Goal: Transaction & Acquisition: Purchase product/service

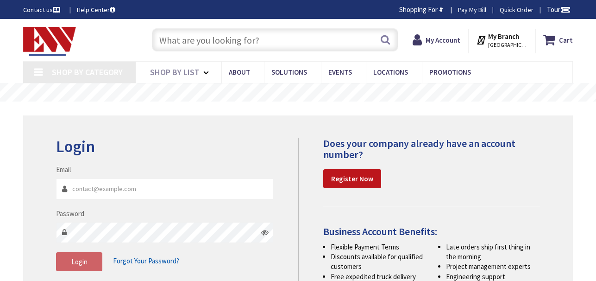
type input "[EMAIL_ADDRESS][DOMAIN_NAME]"
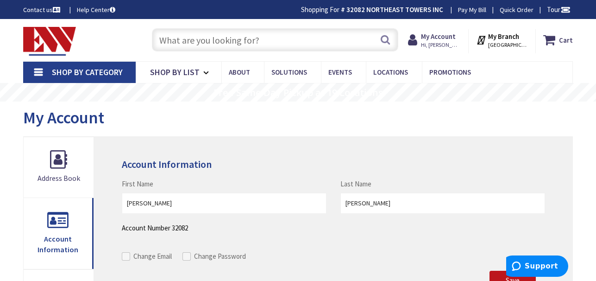
click at [76, 70] on span "Shop By Category" at bounding box center [87, 72] width 71 height 11
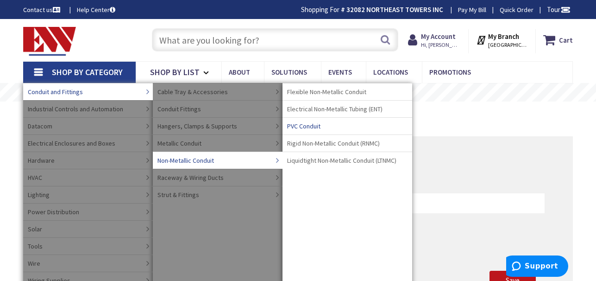
click at [306, 126] on span "PVC Conduit" at bounding box center [303, 125] width 33 height 9
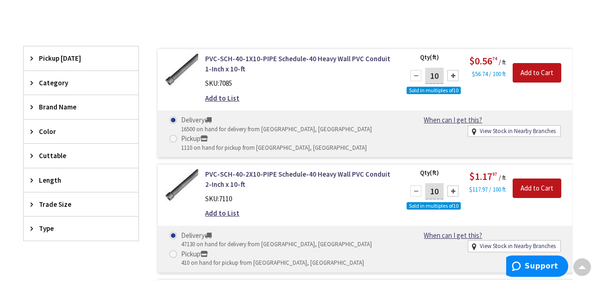
scroll to position [248, 0]
click at [44, 227] on span "Type" at bounding box center [77, 229] width 76 height 10
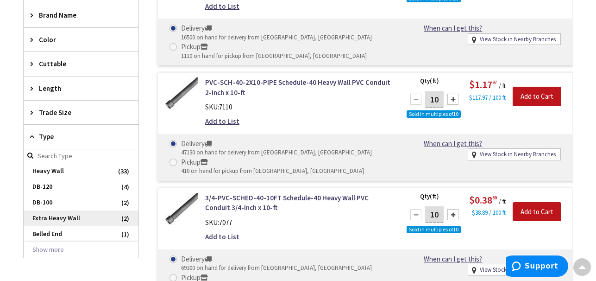
scroll to position [341, 0]
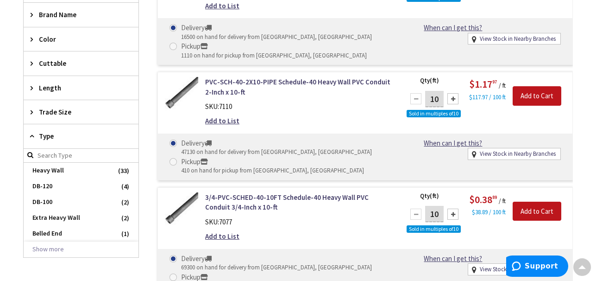
click at [45, 135] on span "Type" at bounding box center [77, 136] width 76 height 10
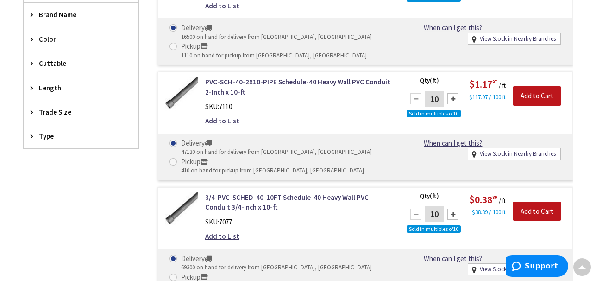
click at [62, 107] on span "Trade Size" at bounding box center [77, 112] width 76 height 10
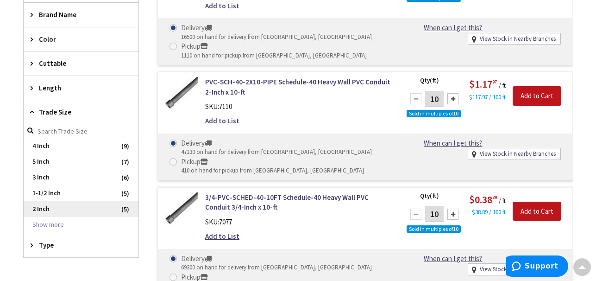
click at [44, 206] on span "2 Inch" at bounding box center [81, 209] width 115 height 16
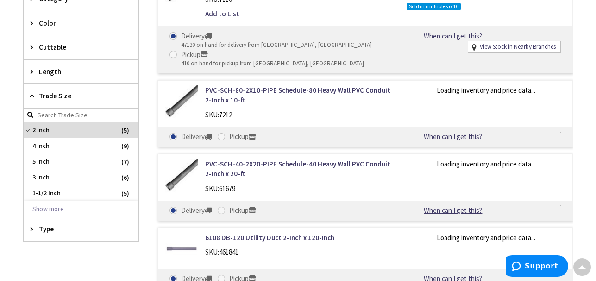
scroll to position [349, 0]
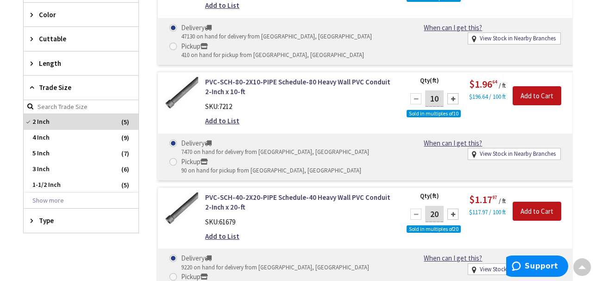
drag, startPoint x: 439, startPoint y: 98, endPoint x: 406, endPoint y: 108, distance: 34.0
click at [429, 98] on input "10" at bounding box center [434, 98] width 19 height 16
click at [512, 119] on div "Qty (ft) 80 Sold in multiples of 10 Please select a quantity $1.96 64 / ft $196…" at bounding box center [486, 102] width 173 height 51
drag, startPoint x: 439, startPoint y: 99, endPoint x: 428, endPoint y: 100, distance: 11.2
click at [428, 100] on input "80" at bounding box center [434, 98] width 19 height 16
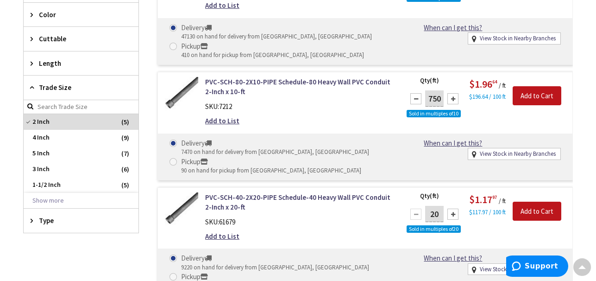
type input "750"
click at [362, 155] on div "Delivery 7470 on hand for delivery from Middletown, CT Pickup 90 on hand for pi…" at bounding box center [281, 156] width 236 height 37
click at [537, 122] on div "Qty (ft) 750 Sold in multiples of 10 Please select a quantity $1.96 64 / ft $19…" at bounding box center [486, 102] width 173 height 51
click at [537, 91] on input "Add to Cart" at bounding box center [537, 95] width 49 height 19
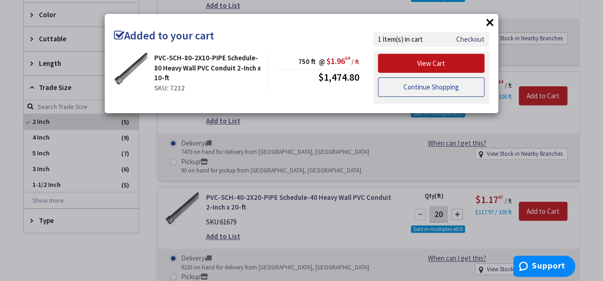
click at [423, 88] on link "Continue Shopping" at bounding box center [431, 86] width 107 height 19
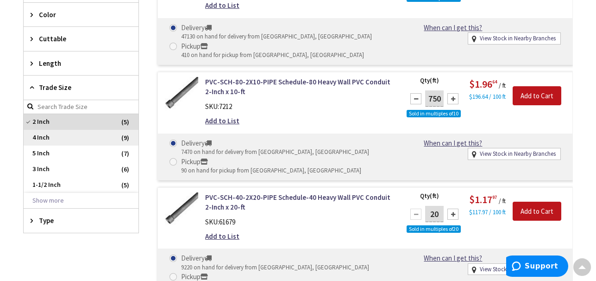
click at [41, 136] on span "4 Inch" at bounding box center [81, 138] width 115 height 16
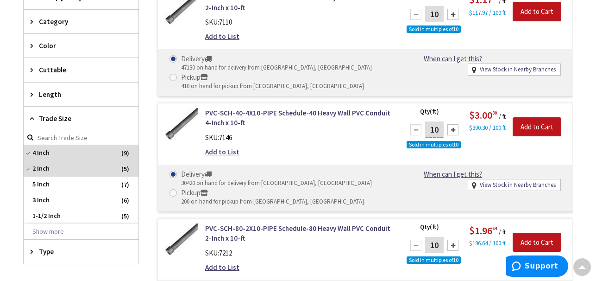
scroll to position [318, 0]
click at [29, 151] on span "4 Inch" at bounding box center [81, 153] width 115 height 16
click at [42, 162] on span "4 Inch" at bounding box center [81, 169] width 115 height 16
click at [30, 165] on span "2 Inch" at bounding box center [81, 169] width 115 height 16
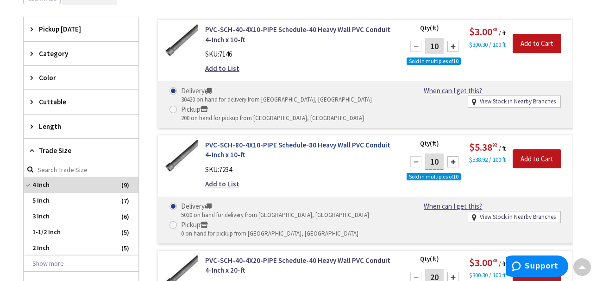
scroll to position [287, 0]
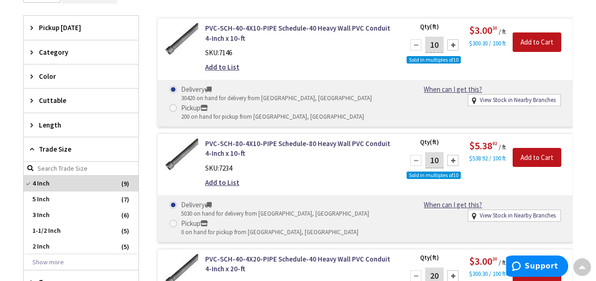
drag, startPoint x: 438, startPoint y: 161, endPoint x: 420, endPoint y: 162, distance: 18.6
click at [430, 161] on input "10" at bounding box center [434, 160] width 19 height 16
type input "750"
click at [538, 155] on input "Add to Cart" at bounding box center [537, 157] width 49 height 19
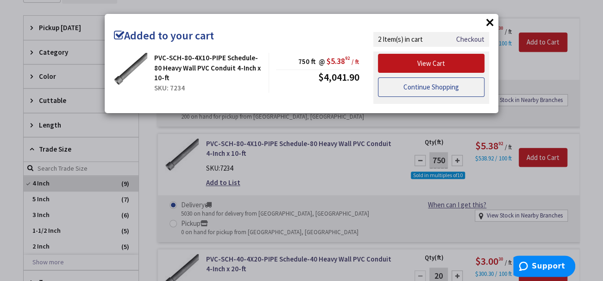
click at [427, 84] on link "Continue Shopping" at bounding box center [431, 86] width 107 height 19
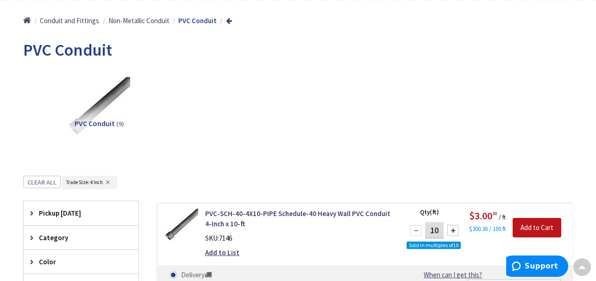
scroll to position [71, 0]
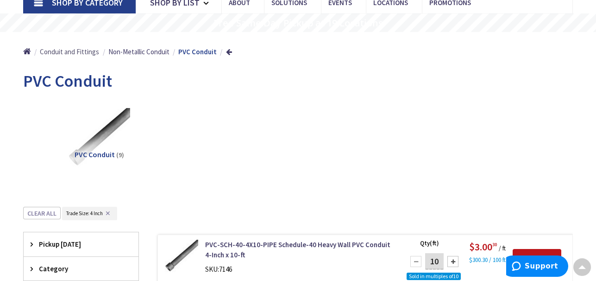
click at [72, 50] on span "Conduit and Fittings" at bounding box center [69, 51] width 59 height 9
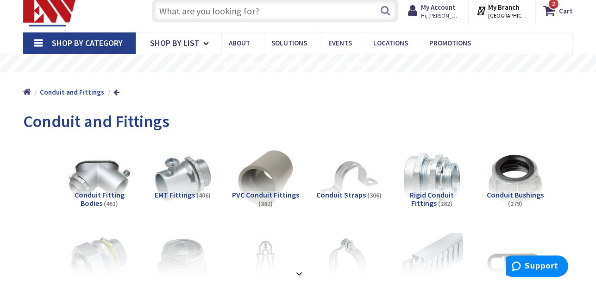
scroll to position [32, 0]
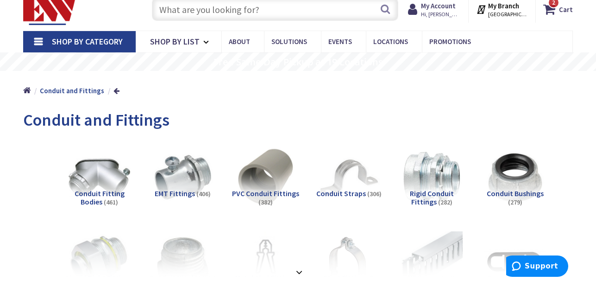
click at [266, 193] on span "PVC Conduit Fittings" at bounding box center [265, 193] width 67 height 9
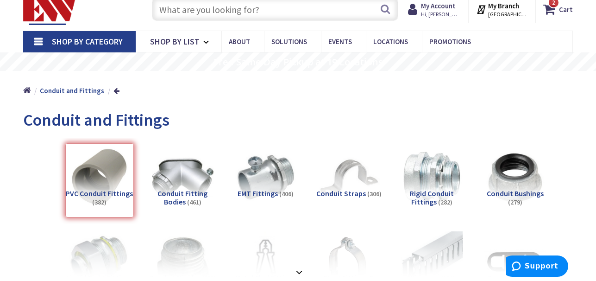
scroll to position [327, 0]
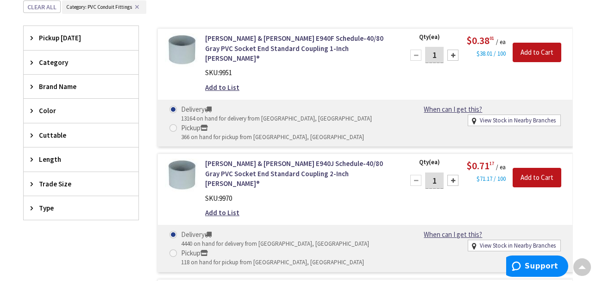
click at [56, 180] on span "Trade Size" at bounding box center [77, 184] width 76 height 10
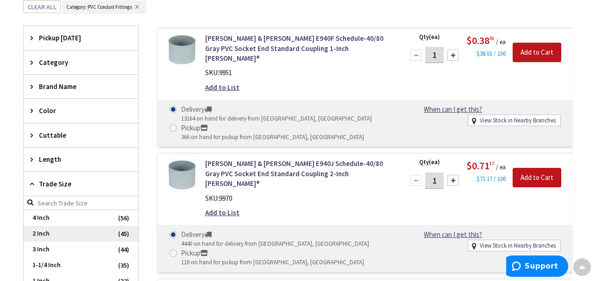
click at [40, 231] on span "2 Inch" at bounding box center [81, 234] width 115 height 16
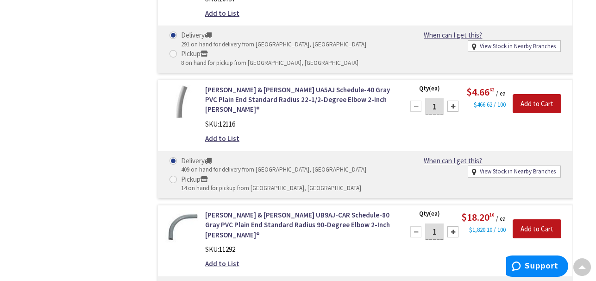
scroll to position [1254, 0]
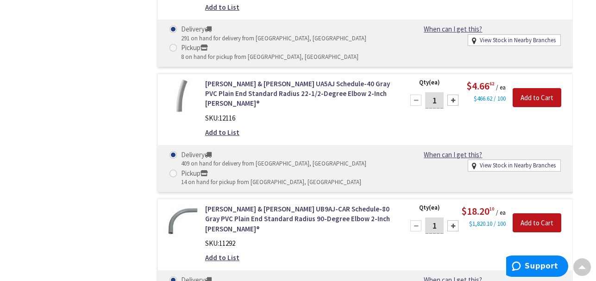
click at [453, 220] on div at bounding box center [453, 225] width 11 height 11
type input "3"
click at [534, 213] on input "Add to Cart" at bounding box center [537, 222] width 49 height 19
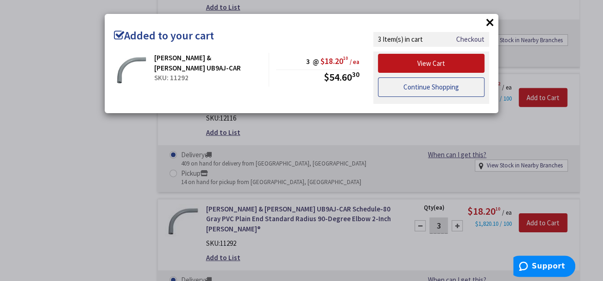
click at [443, 86] on link "Continue Shopping" at bounding box center [431, 86] width 107 height 19
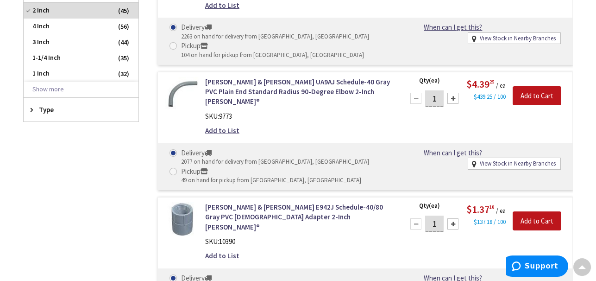
scroll to position [420, 0]
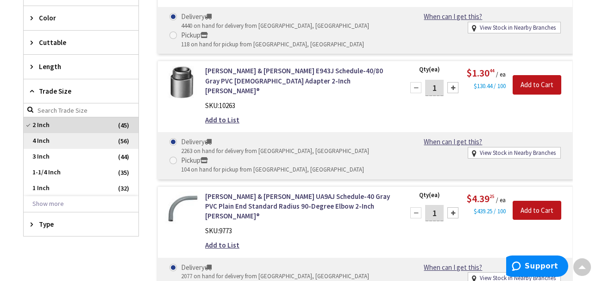
click at [43, 139] on span "4 Inch" at bounding box center [81, 141] width 115 height 16
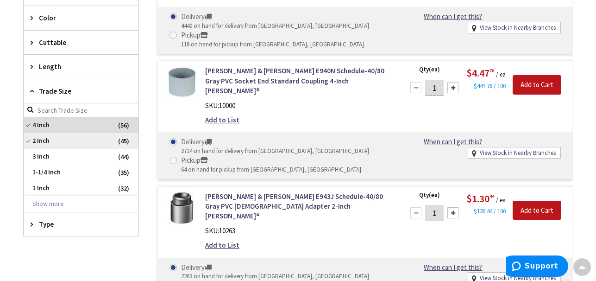
drag, startPoint x: 31, startPoint y: 138, endPoint x: 40, endPoint y: 141, distance: 10.3
click at [32, 138] on span "2 Inch" at bounding box center [81, 141] width 115 height 16
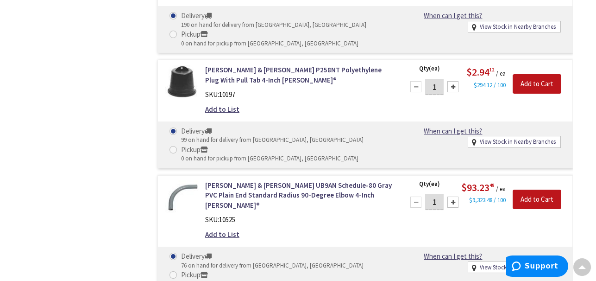
scroll to position [1655, 0]
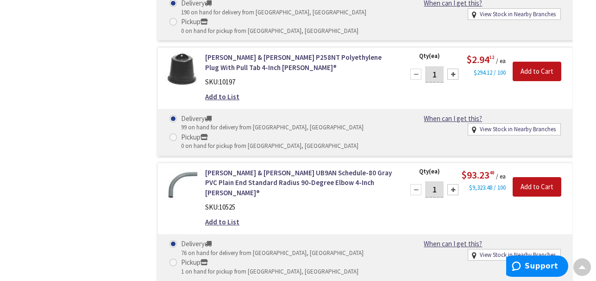
click at [454, 184] on div at bounding box center [453, 189] width 11 height 11
click at [418, 184] on div at bounding box center [415, 189] width 11 height 11
type input "3"
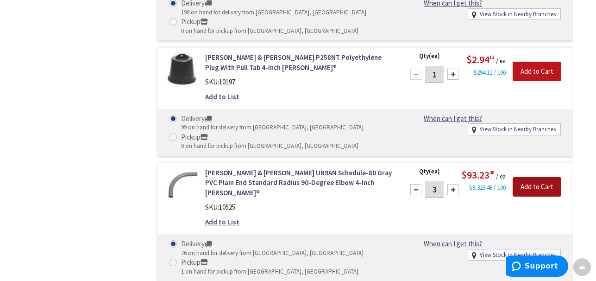
click at [538, 177] on input "Add to Cart" at bounding box center [537, 186] width 49 height 19
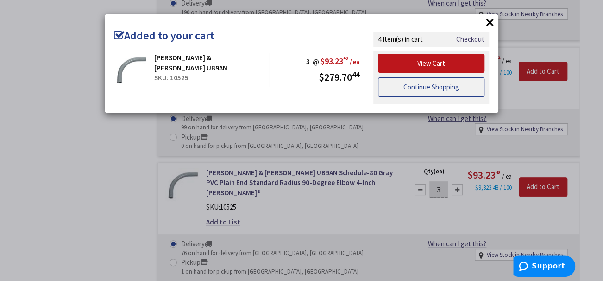
click at [431, 87] on link "Continue Shopping" at bounding box center [431, 86] width 107 height 19
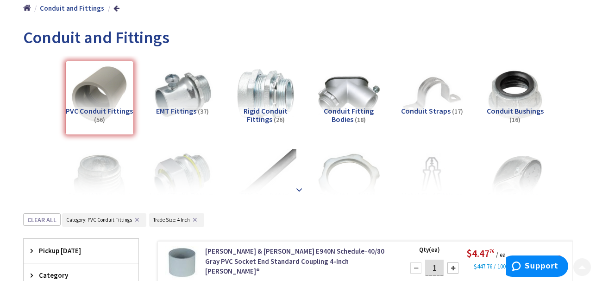
scroll to position [123, 0]
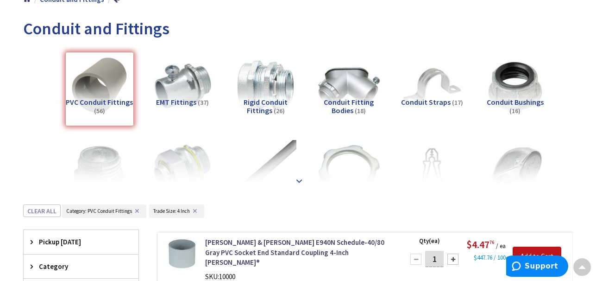
click at [297, 177] on strong at bounding box center [299, 181] width 11 height 10
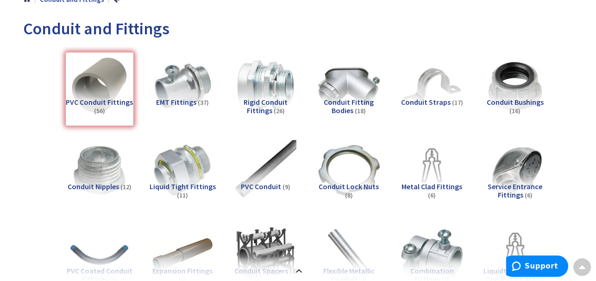
scroll to position [154, 0]
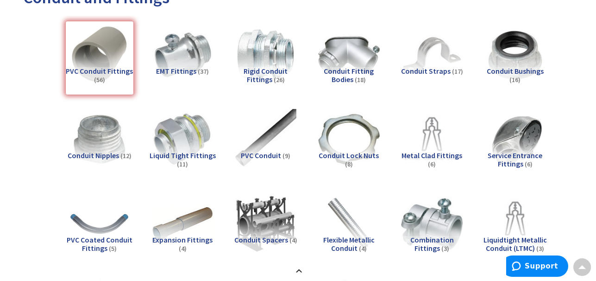
click at [191, 238] on span "Expansion Fittings" at bounding box center [182, 239] width 60 height 9
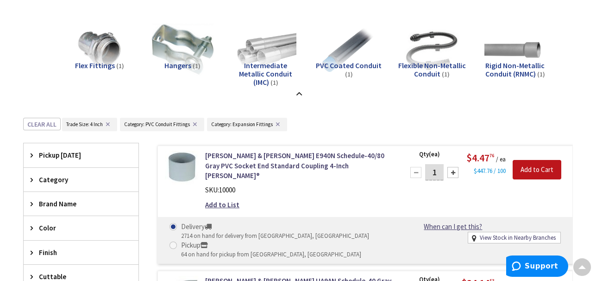
scroll to position [490, 0]
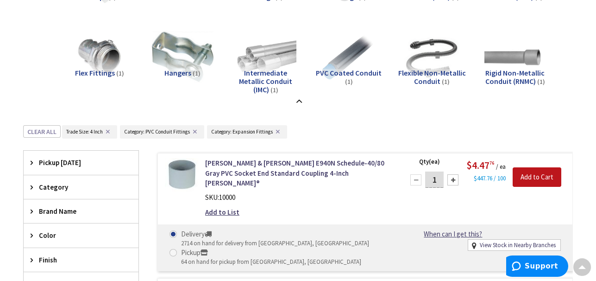
click at [197, 131] on button "✕" at bounding box center [195, 131] width 10 height 6
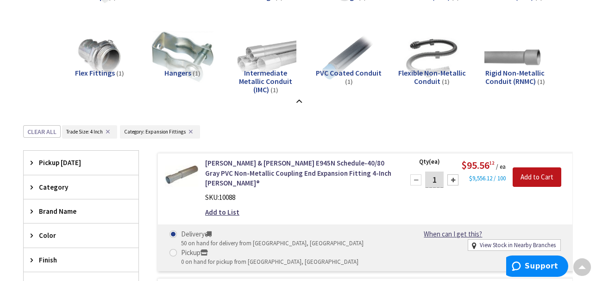
click at [455, 177] on div at bounding box center [453, 179] width 11 height 11
type input "3"
click at [544, 169] on input "Add to Cart" at bounding box center [537, 176] width 49 height 19
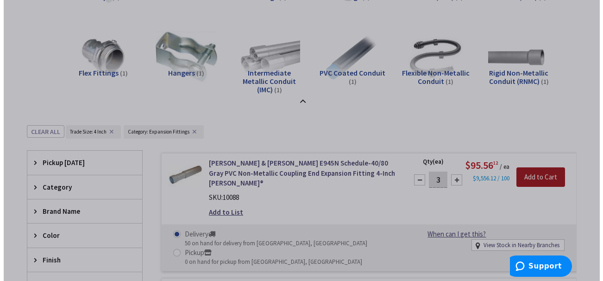
scroll to position [489, 0]
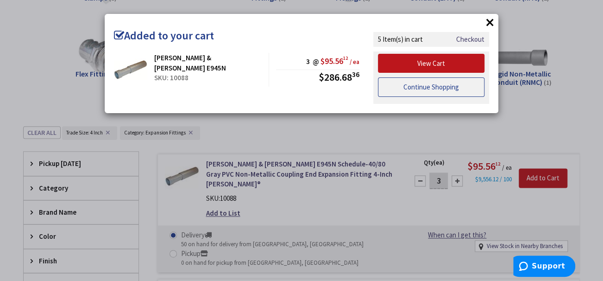
click at [443, 88] on link "Continue Shopping" at bounding box center [431, 86] width 107 height 19
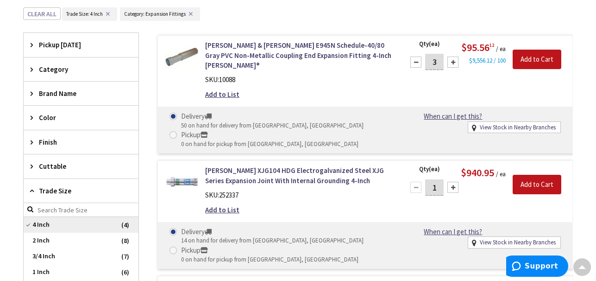
scroll to position [644, 0]
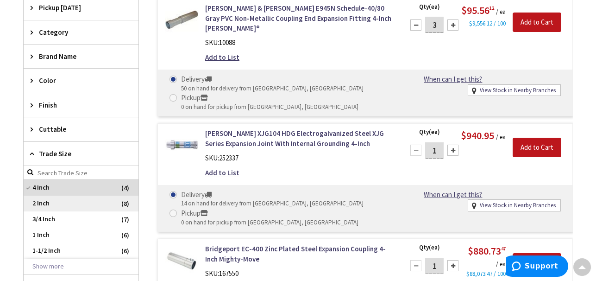
click at [38, 199] on span "2 Inch" at bounding box center [81, 204] width 115 height 16
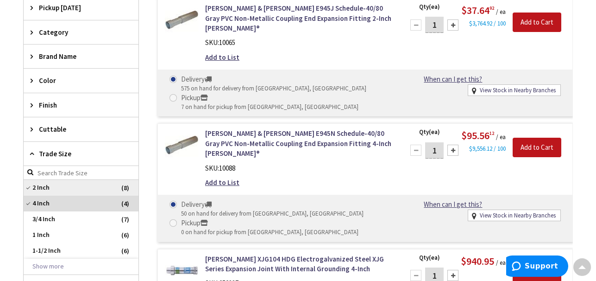
click at [31, 183] on span "2 Inch" at bounding box center [81, 188] width 115 height 16
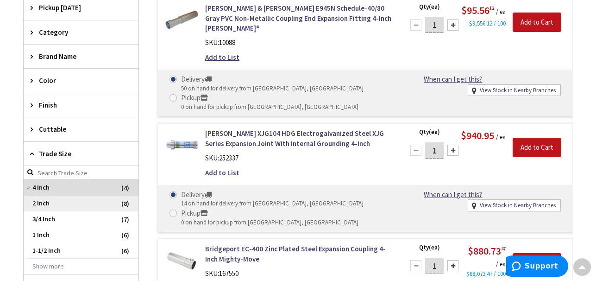
click at [35, 201] on span "2 Inch" at bounding box center [81, 204] width 115 height 16
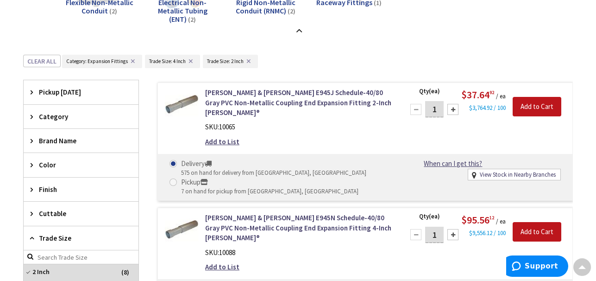
scroll to position [729, 0]
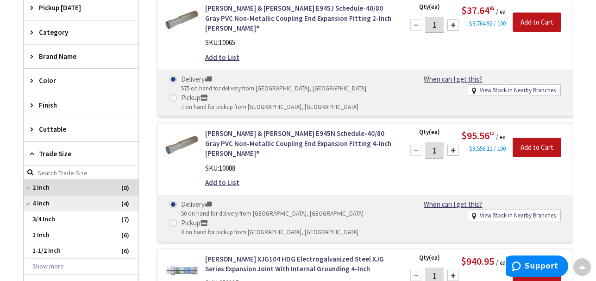
click at [31, 201] on span "4 Inch" at bounding box center [81, 204] width 115 height 16
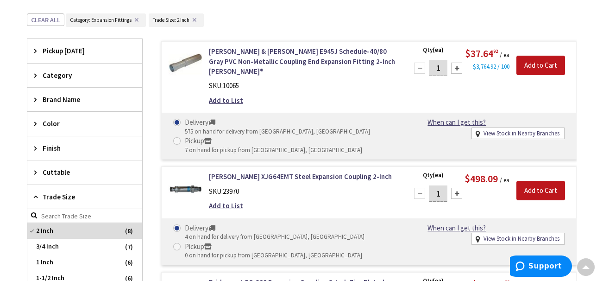
scroll to position [667, 0]
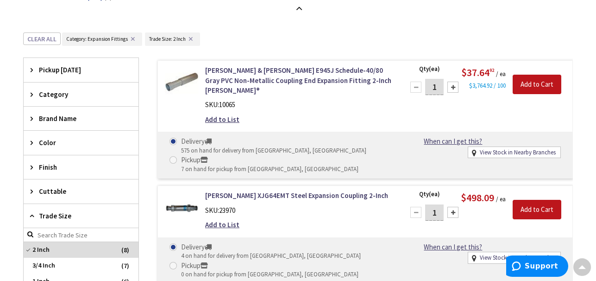
click at [455, 82] on div at bounding box center [453, 87] width 11 height 11
type input "3"
click at [540, 83] on input "Add to Cart" at bounding box center [537, 84] width 49 height 19
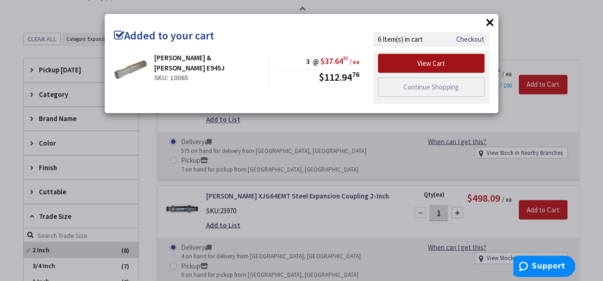
click at [435, 58] on link "View Cart" at bounding box center [431, 63] width 107 height 19
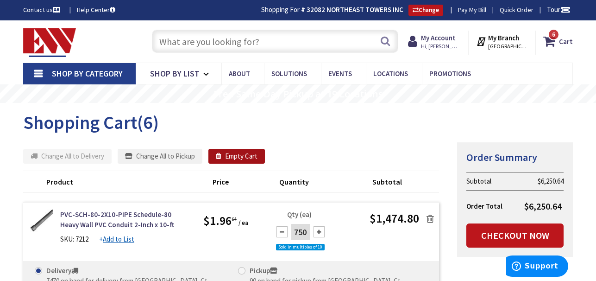
click at [232, 151] on button "Empty Cart" at bounding box center [236, 156] width 57 height 15
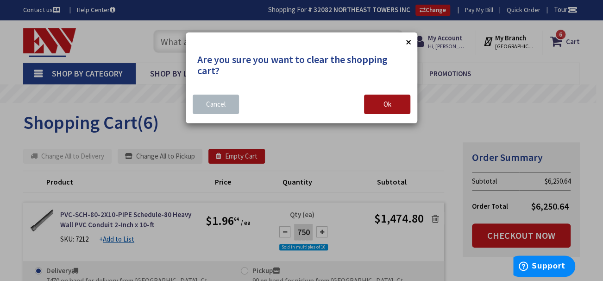
click at [384, 105] on span "Ok" at bounding box center [388, 104] width 8 height 9
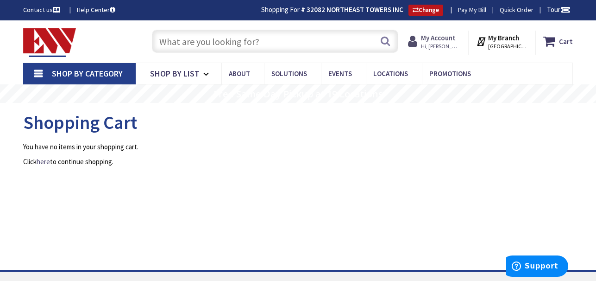
click at [447, 43] on span "Hi, [PERSON_NAME]" at bounding box center [440, 46] width 39 height 7
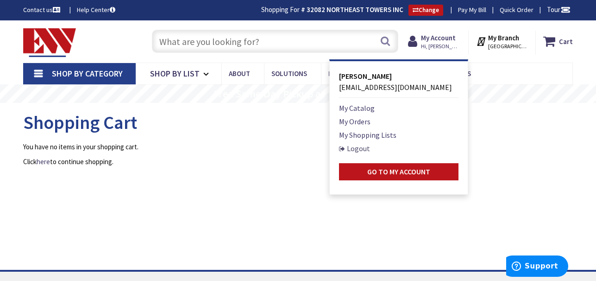
click at [365, 148] on link "Logout" at bounding box center [354, 148] width 31 height 11
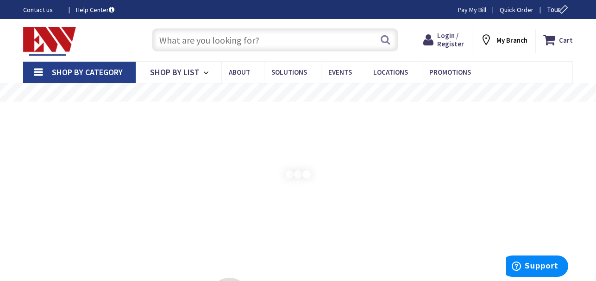
type input "[EMAIL_ADDRESS][DOMAIN_NAME]"
